Goal: Check status: Check status

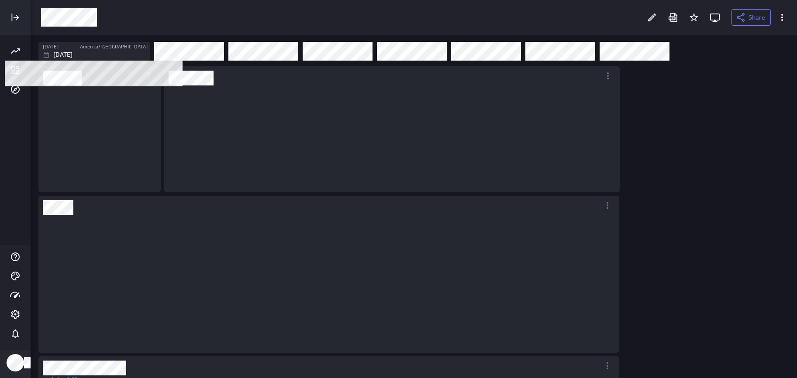
scroll to position [4, 4]
click at [124, 54] on div "[DATE]" at bounding box center [95, 54] width 105 height 9
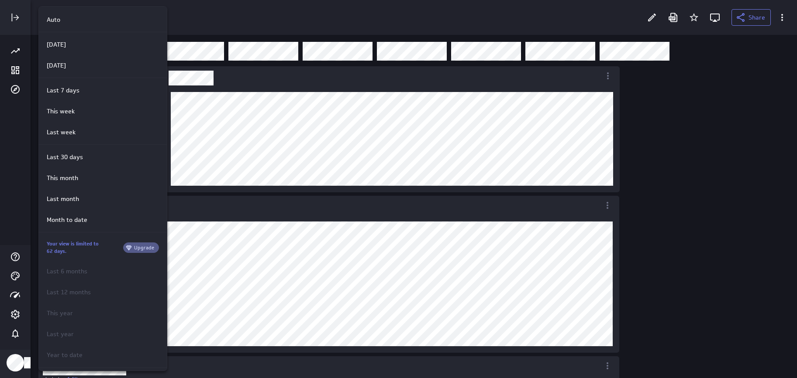
click at [268, 14] on div at bounding box center [398, 189] width 797 height 378
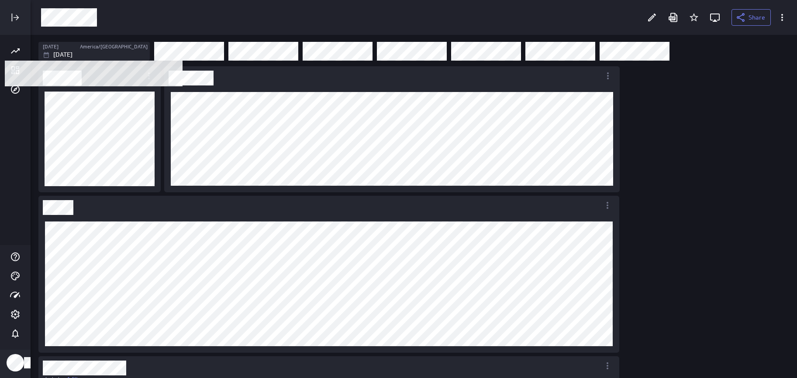
click at [132, 51] on div "[DATE]" at bounding box center [95, 54] width 105 height 9
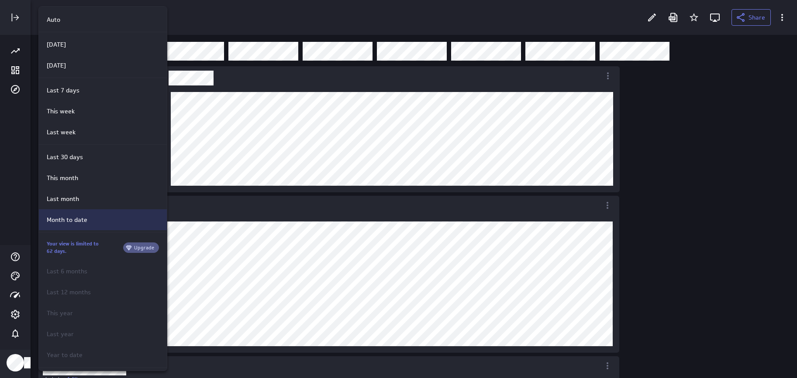
scroll to position [72, 0]
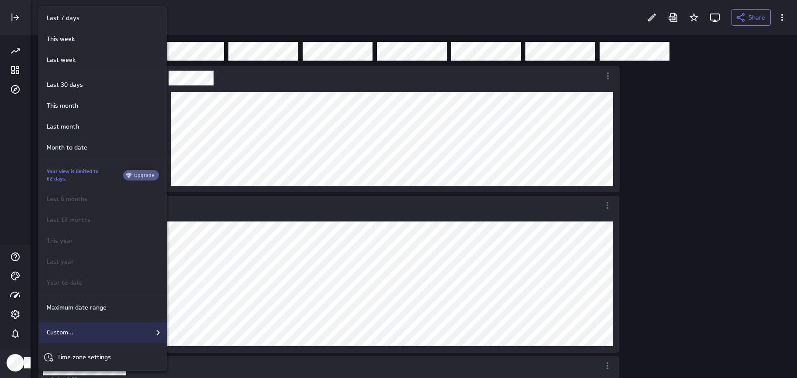
click at [82, 329] on div "Custom..." at bounding box center [103, 333] width 120 height 10
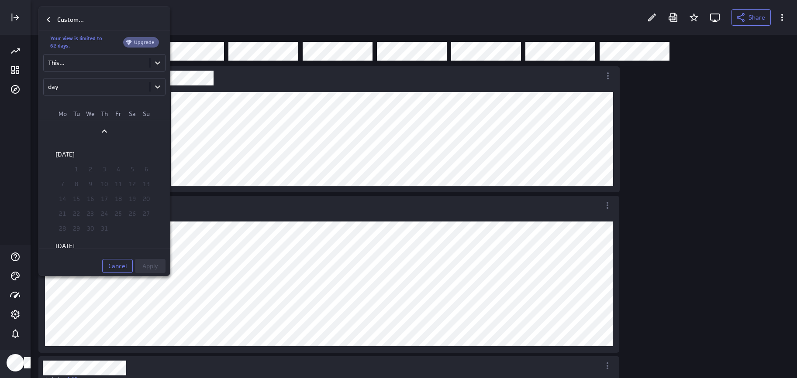
scroll to position [1145, 0]
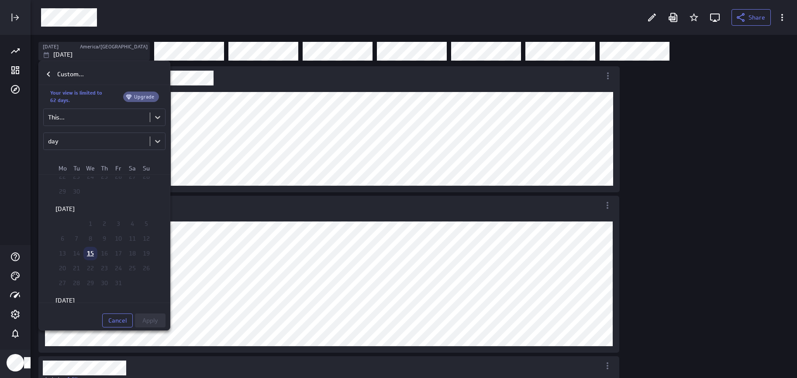
click at [100, 252] on td "16" at bounding box center [104, 254] width 14 height 14
click at [158, 115] on body "Share [DATE] America/[GEOGRAPHIC_DATA] [DATE] Includes: 1 filter Includes: 1 fi…" at bounding box center [398, 189] width 797 height 378
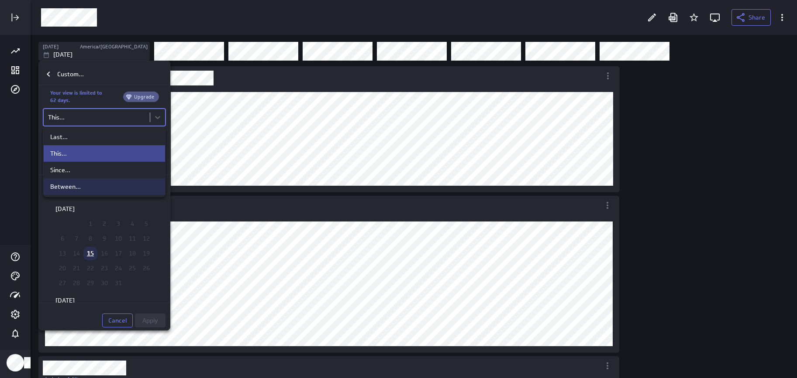
click at [115, 187] on div "Between..." at bounding box center [104, 187] width 108 height 8
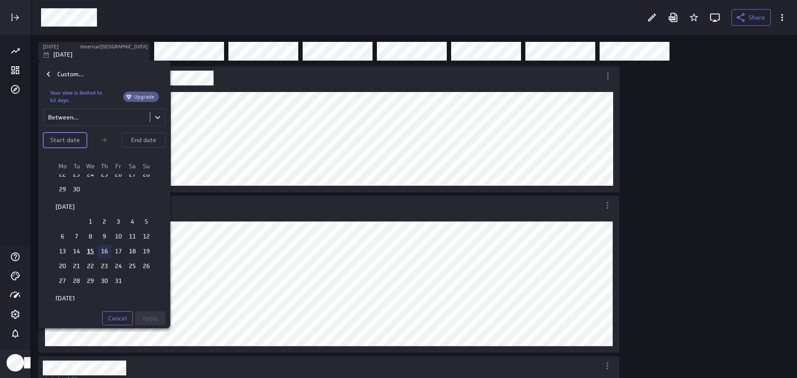
click at [102, 251] on td "16" at bounding box center [104, 252] width 14 height 14
click at [150, 317] on span "Apply" at bounding box center [150, 319] width 16 height 8
